Goal: Transaction & Acquisition: Purchase product/service

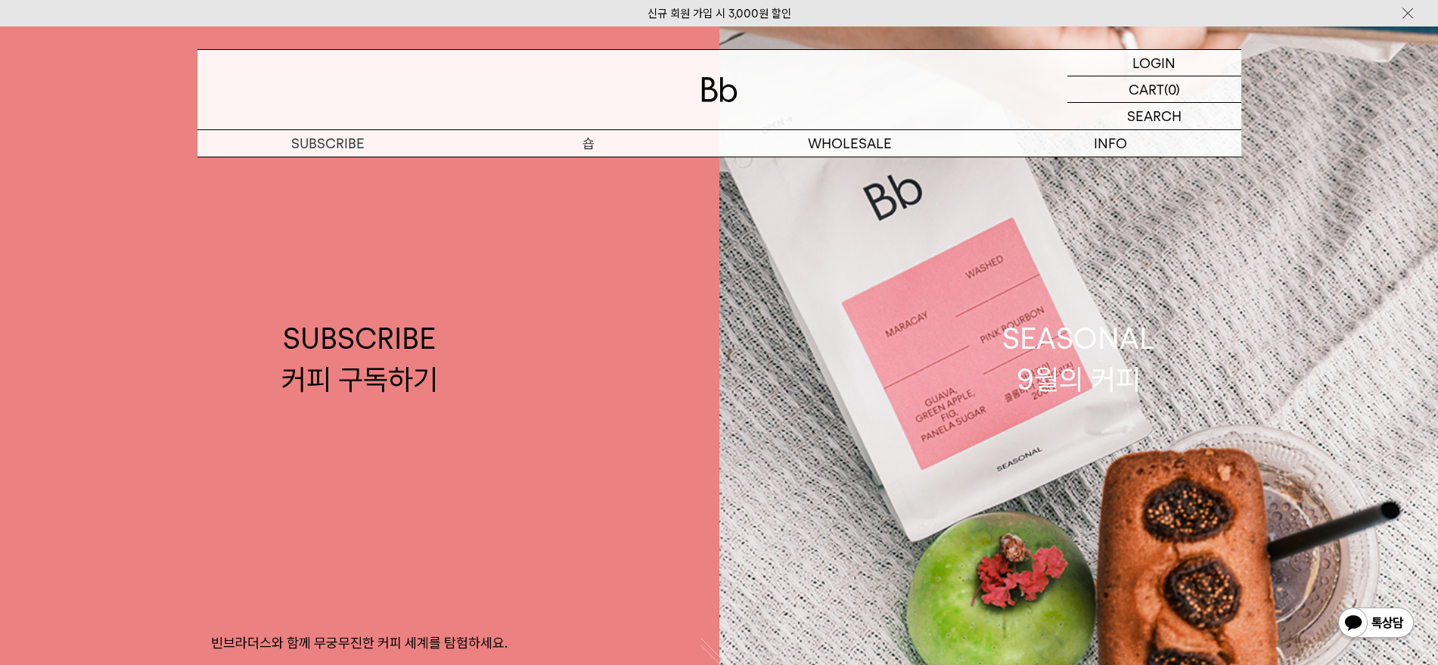
click at [595, 138] on p "숍" at bounding box center [588, 143] width 261 height 26
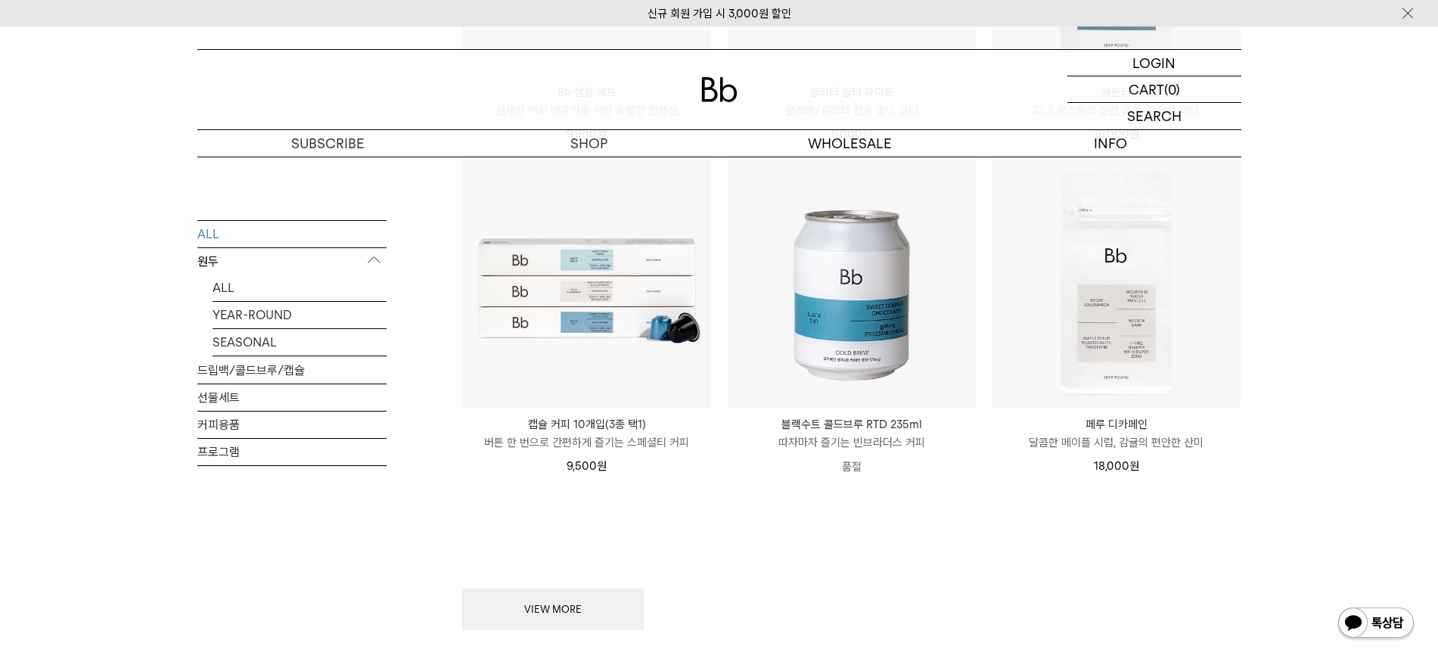
scroll to position [1890, 0]
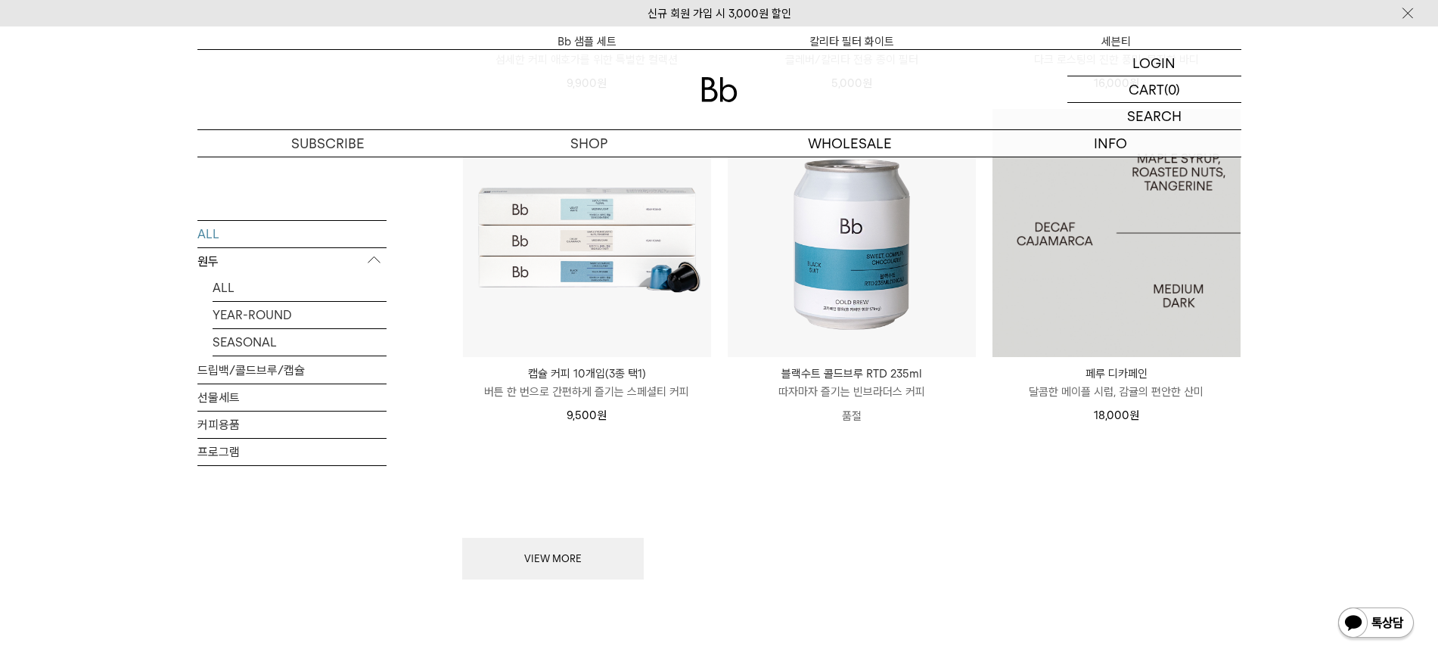
click at [1129, 300] on img at bounding box center [1116, 233] width 248 height 248
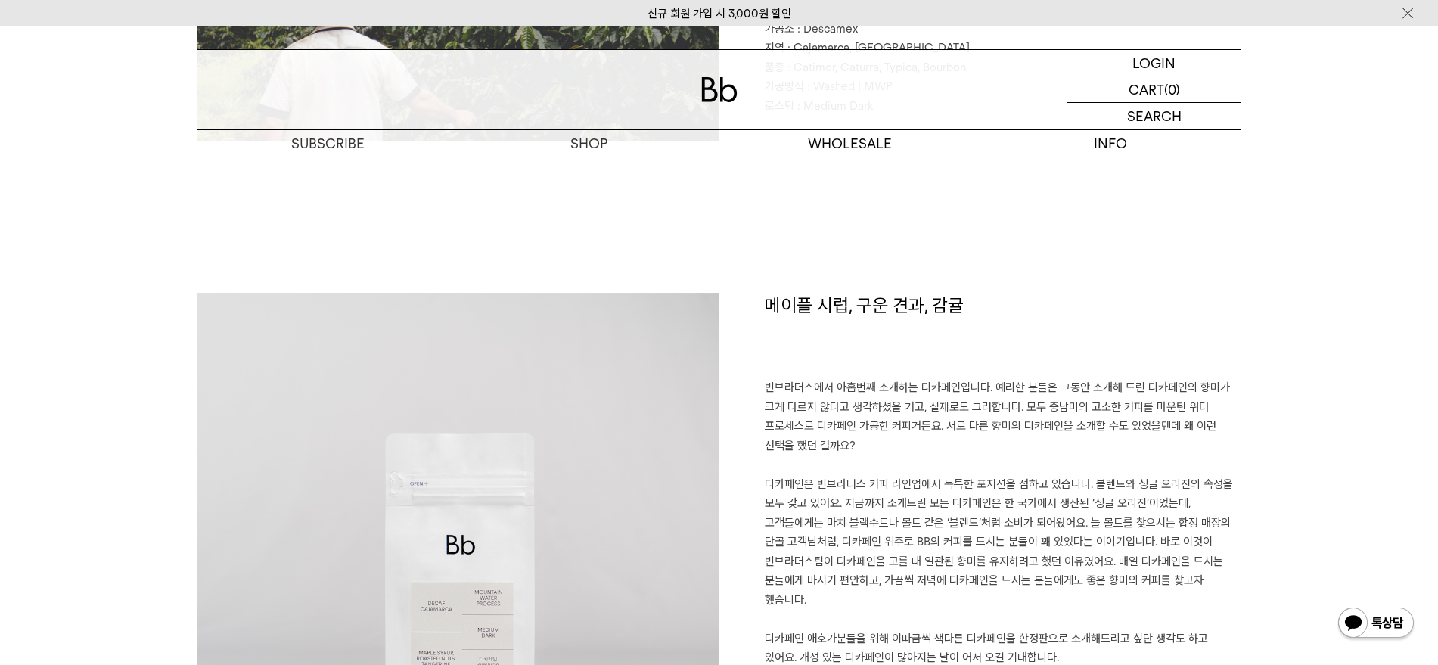
scroll to position [1134, 0]
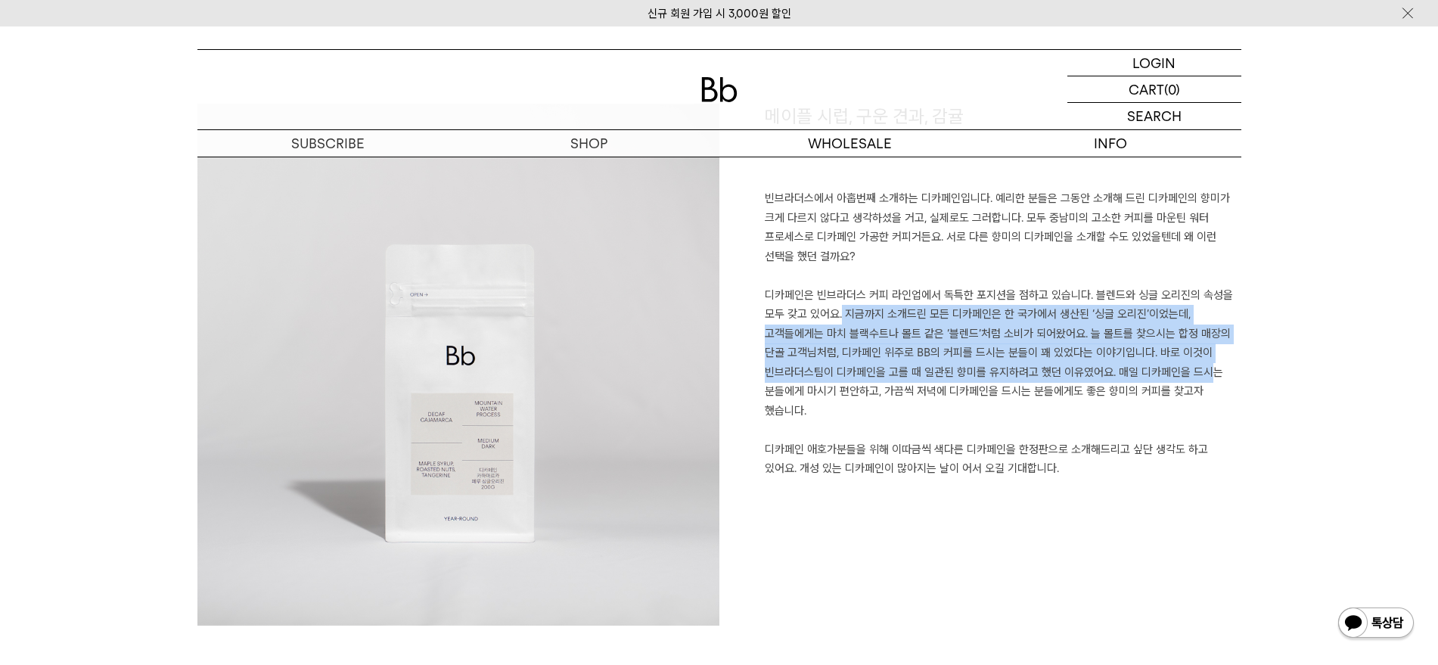
drag, startPoint x: 831, startPoint y: 309, endPoint x: 1189, endPoint y: 368, distance: 363.1
click at [1189, 368] on p "빈브라더스에서 아홉번째 소개하는 디카페인입니다. 예리한 분들은 그동안 소개해 드린 디카페인의 향미가 크게 다르지 않다고 생각하셨을 거고, 실제…" at bounding box center [1003, 343] width 476 height 309
